Goal: Information Seeking & Learning: Learn about a topic

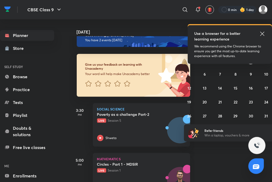
scroll to position [27, 0]
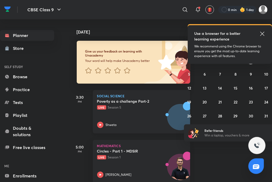
click at [100, 106] on span "Live" at bounding box center [101, 107] width 9 height 4
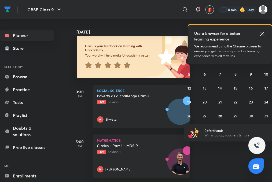
scroll to position [32, 0]
click at [99, 171] on icon at bounding box center [100, 169] width 6 height 6
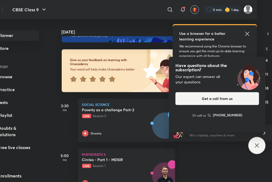
scroll to position [4, 15]
